Goal: Navigation & Orientation: Understand site structure

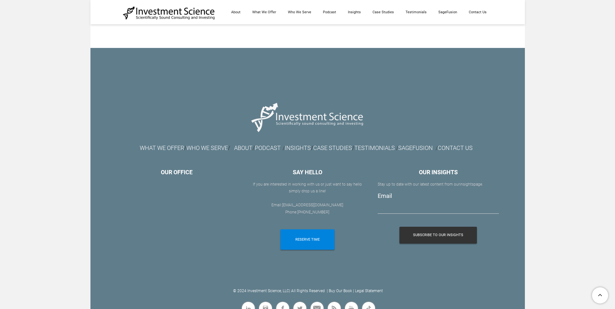
scroll to position [3682, 0]
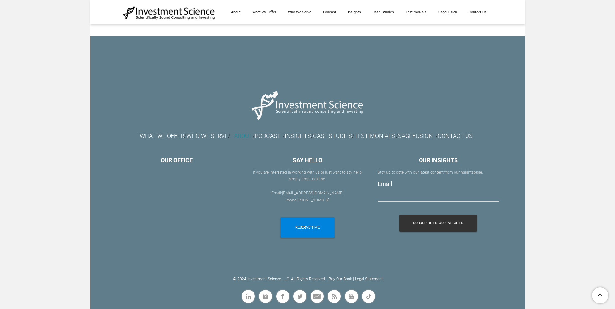
click at [239, 135] on link "ABOUT" at bounding box center [243, 136] width 18 height 7
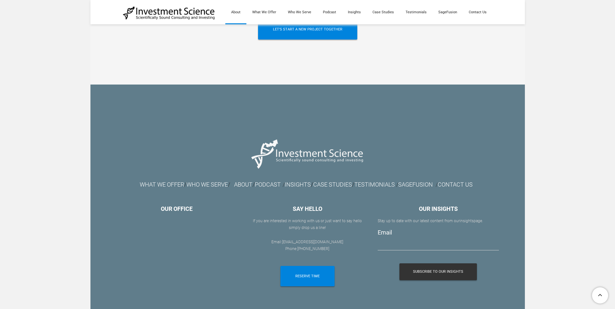
scroll to position [1526, 0]
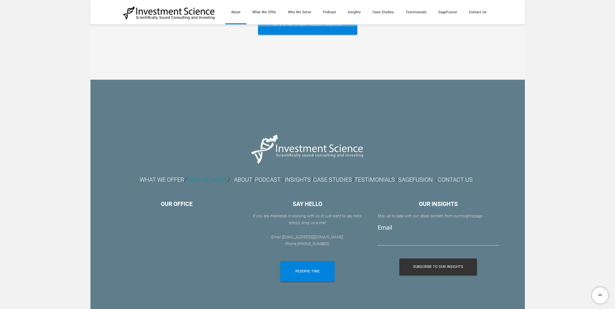
click at [201, 176] on font "WHO WE SERVE" at bounding box center [207, 179] width 42 height 7
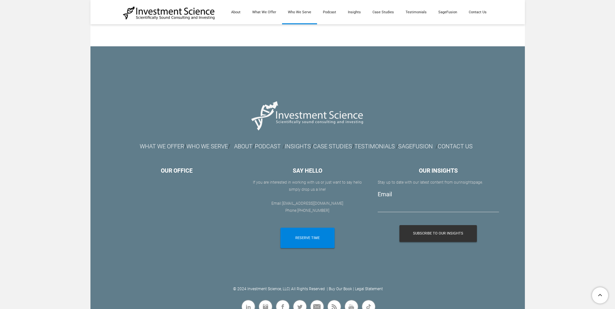
scroll to position [737, 0]
